Goal: Register for event/course

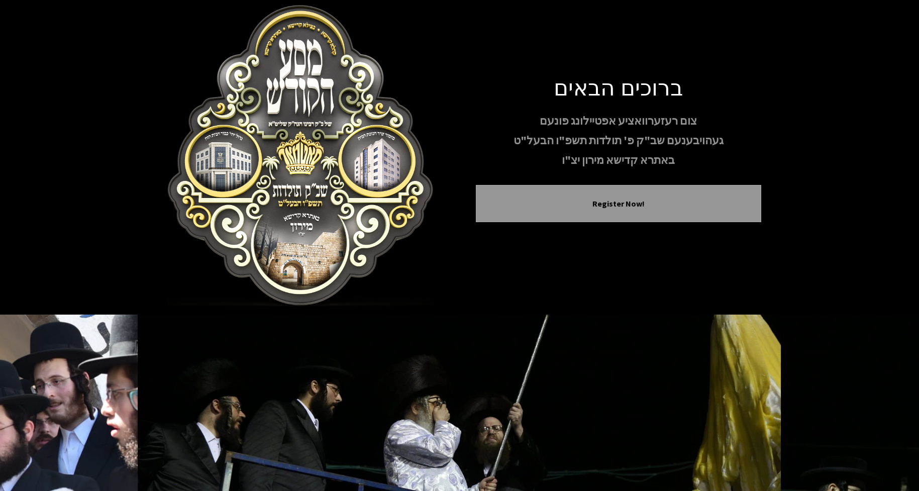
scroll to position [70, 0]
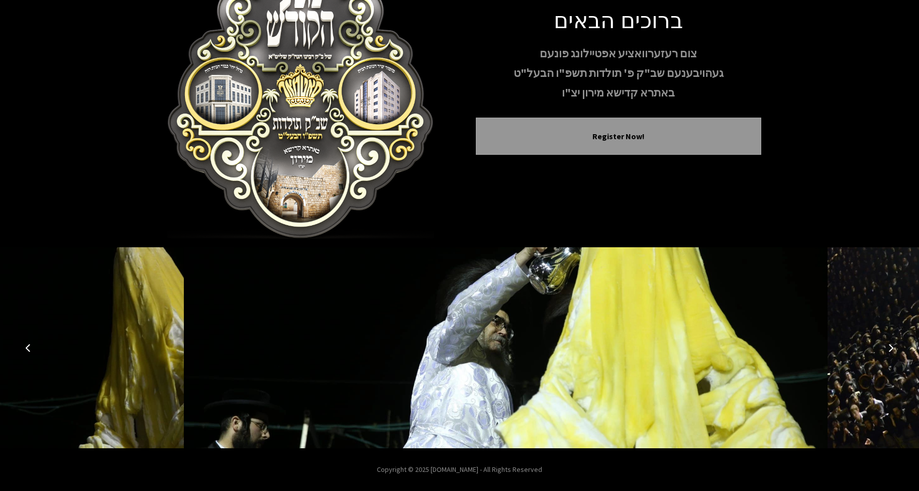
click at [28, 351] on icon "Previous image" at bounding box center [28, 348] width 8 height 8
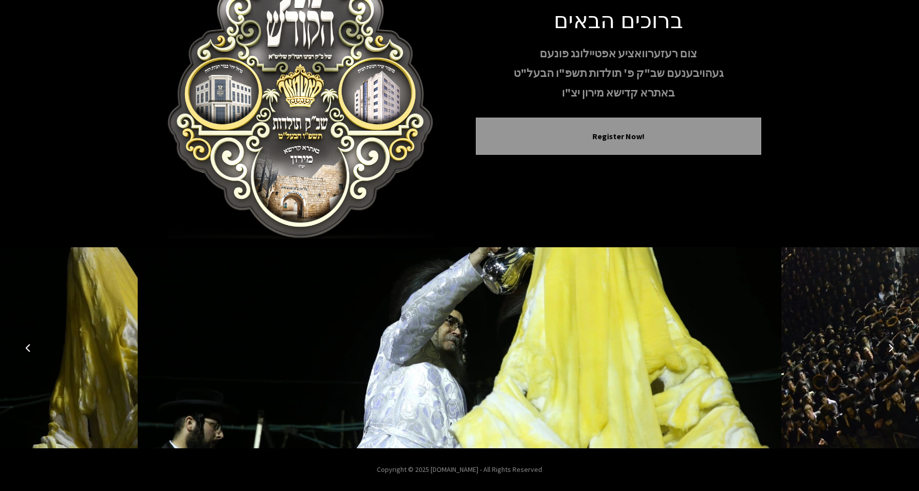
click at [28, 348] on icon "Previous image" at bounding box center [28, 348] width 8 height 8
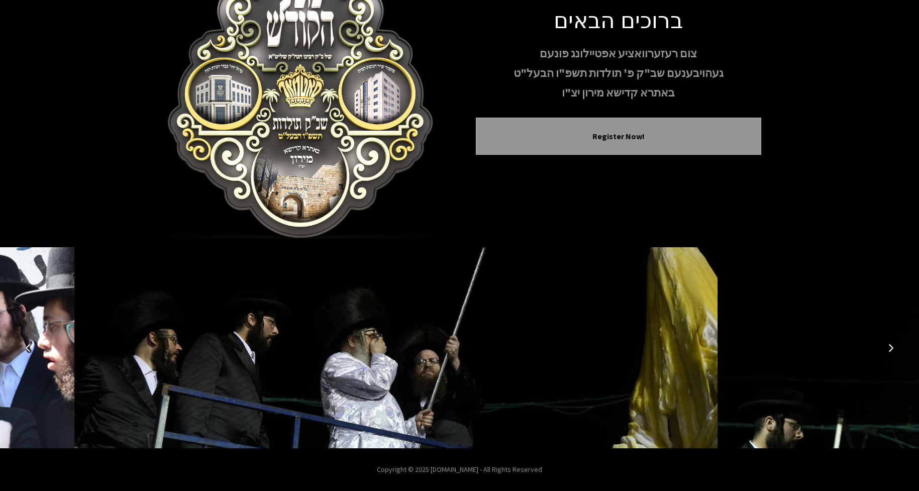
click at [28, 348] on icon "Previous image" at bounding box center [28, 348] width 8 height 8
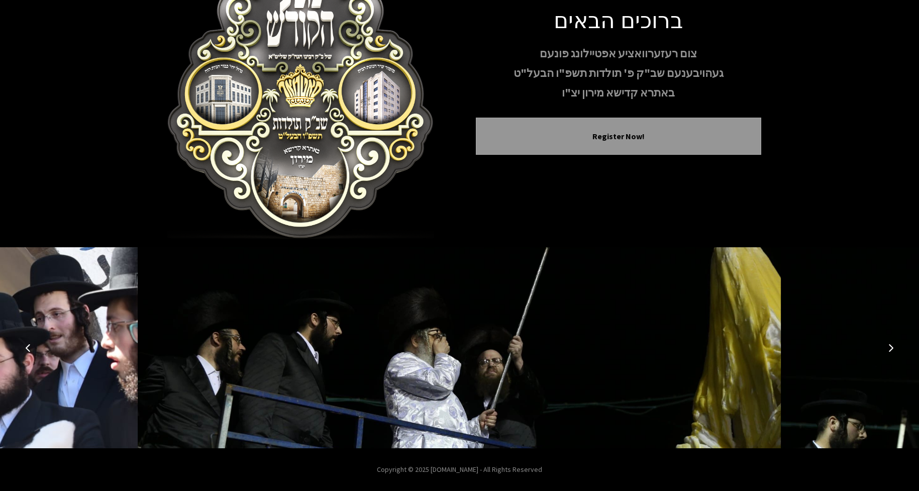
click at [28, 348] on icon "Previous image" at bounding box center [28, 348] width 8 height 8
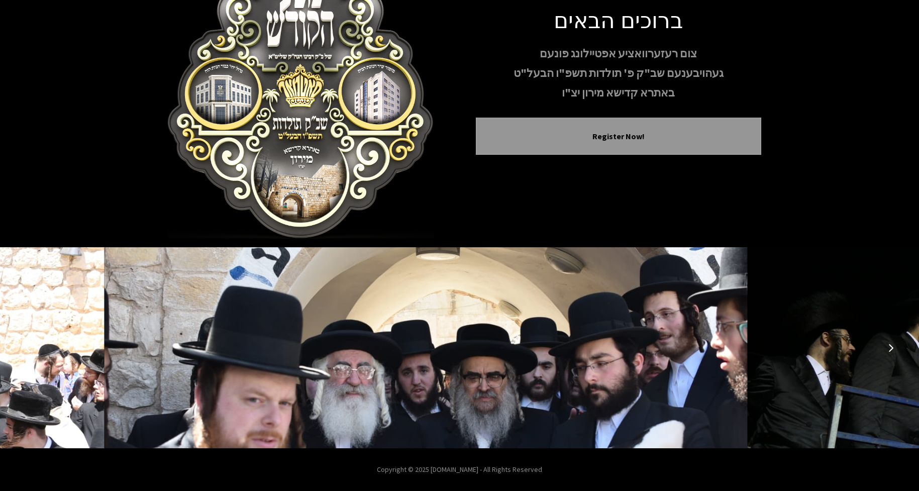
click at [28, 348] on icon "Previous image" at bounding box center [28, 348] width 8 height 8
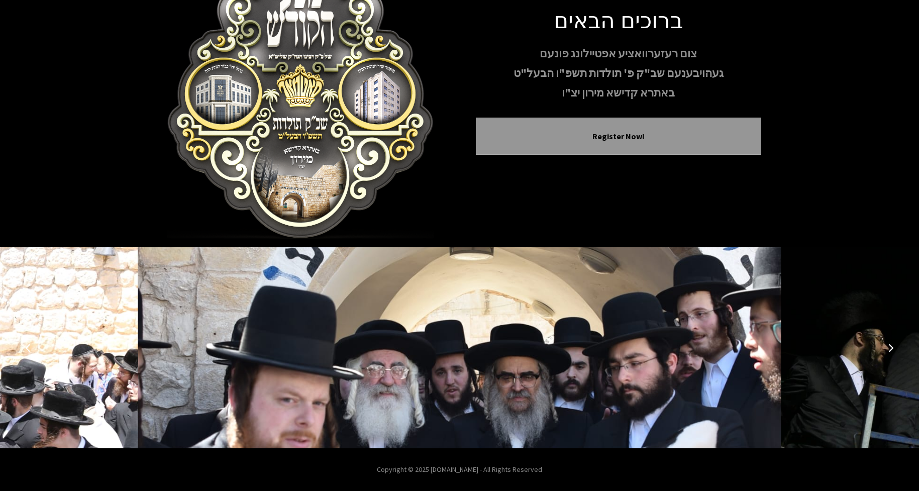
click at [28, 348] on icon "Previous image" at bounding box center [28, 348] width 8 height 8
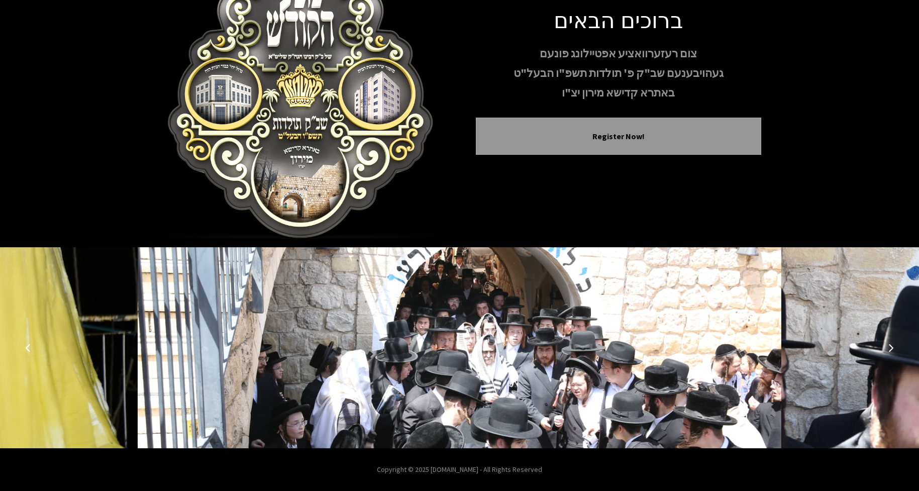
click at [28, 348] on icon "Previous image" at bounding box center [28, 348] width 8 height 8
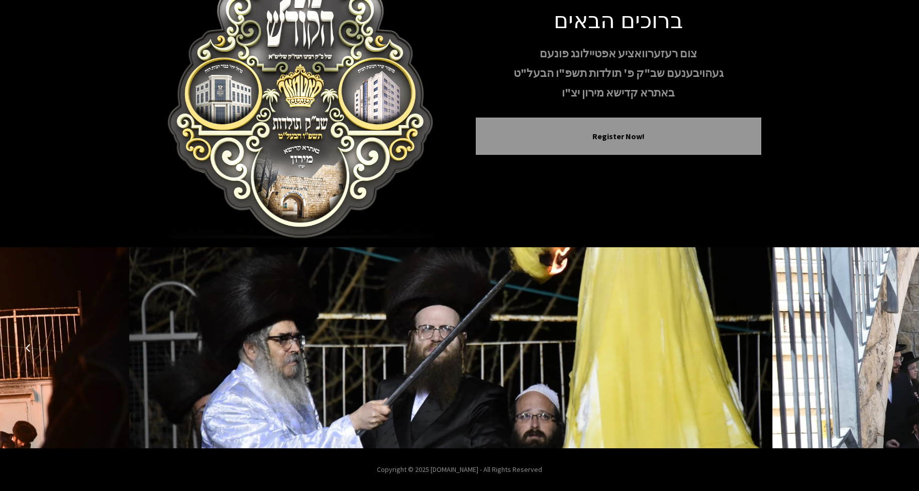
click at [28, 348] on icon "Previous image" at bounding box center [28, 348] width 8 height 8
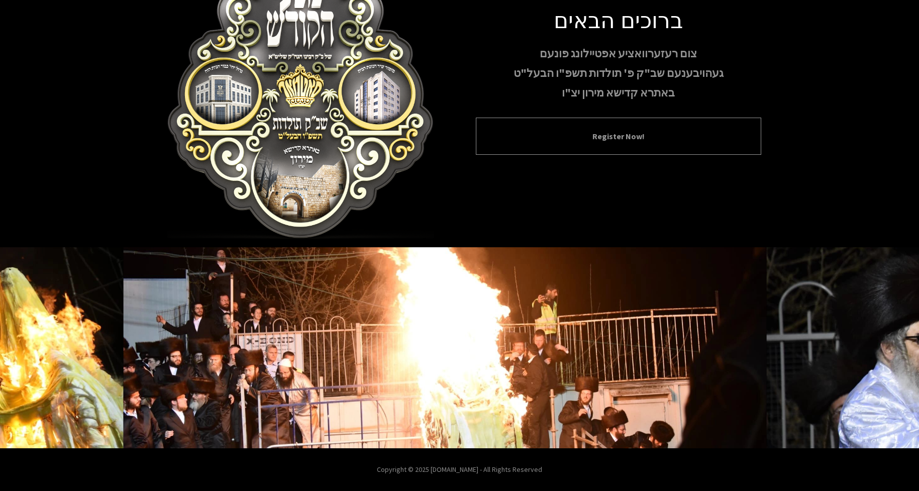
click at [596, 130] on button "Register Now!" at bounding box center [618, 136] width 260 height 12
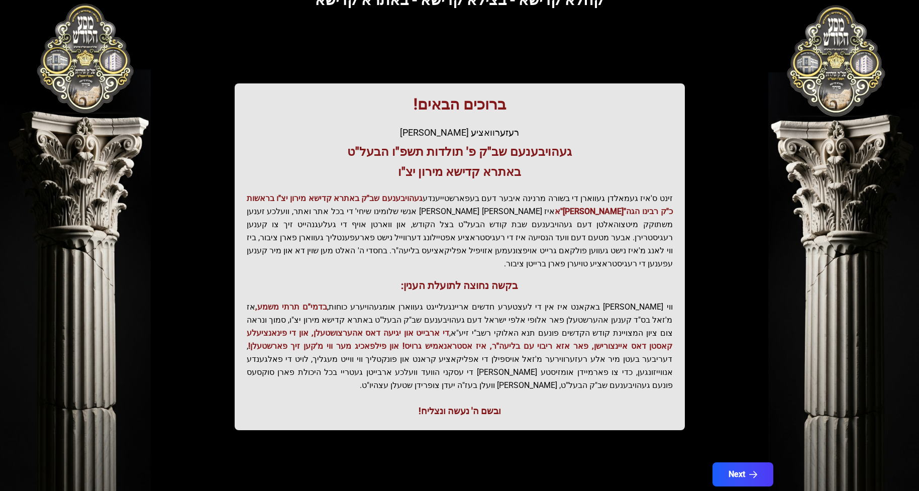
scroll to position [91, 0]
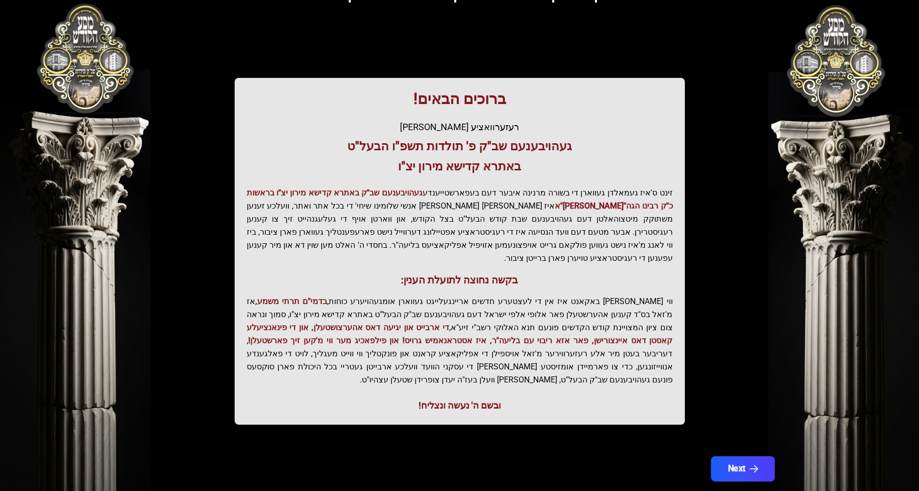
click at [741, 456] on button "Next" at bounding box center [742, 468] width 64 height 25
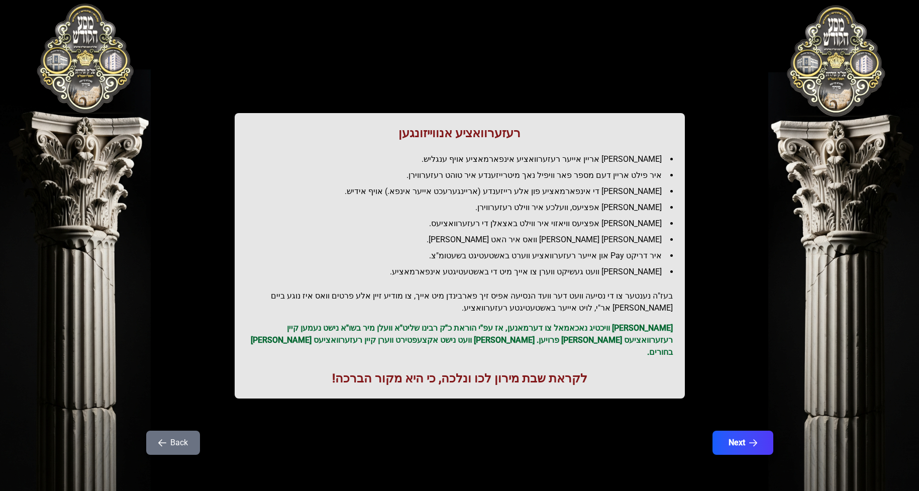
scroll to position [0, 0]
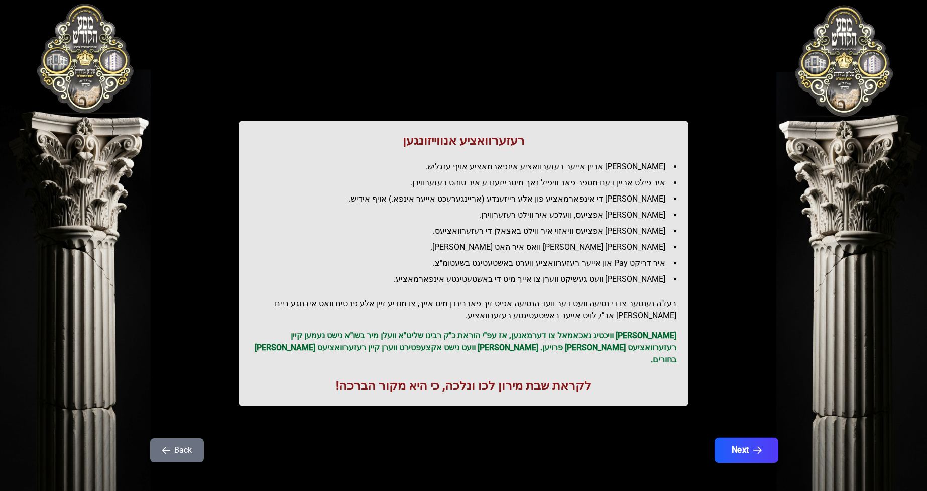
click at [732, 438] on button "Next" at bounding box center [747, 449] width 64 height 25
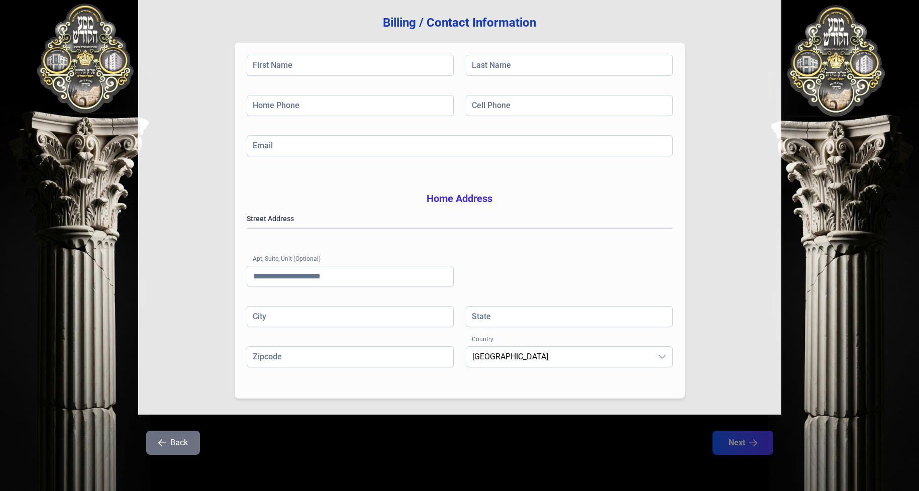
scroll to position [131, 0]
click at [247, 228] on gmp-place-autocomplete at bounding box center [247, 228] width 0 height 0
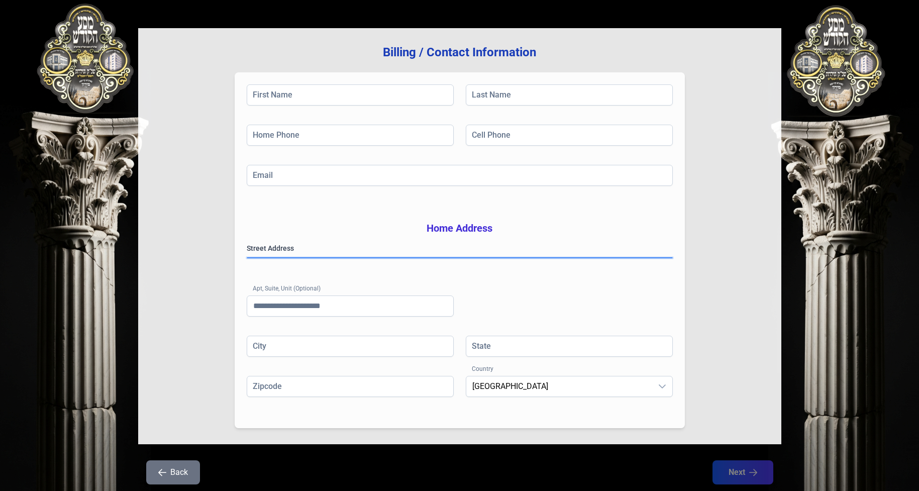
scroll to position [0, 0]
